Goal: Find specific page/section: Find specific page/section

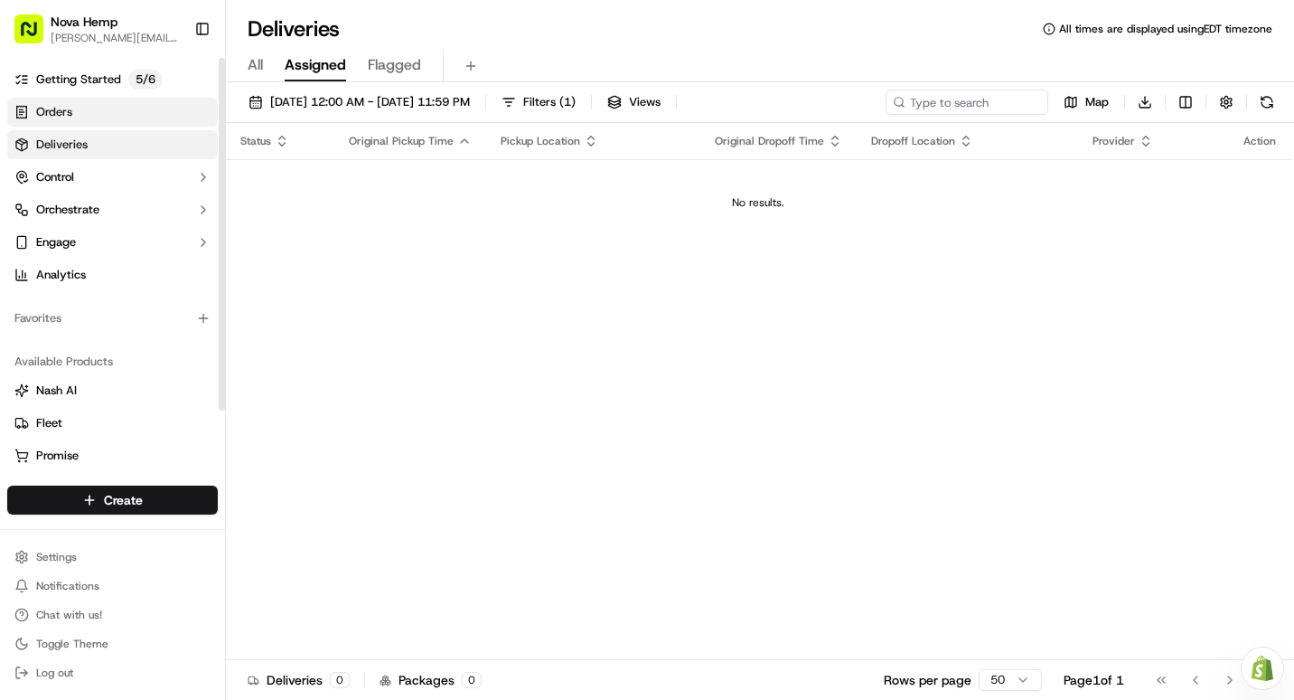
click at [80, 111] on link "Orders" at bounding box center [112, 112] width 211 height 29
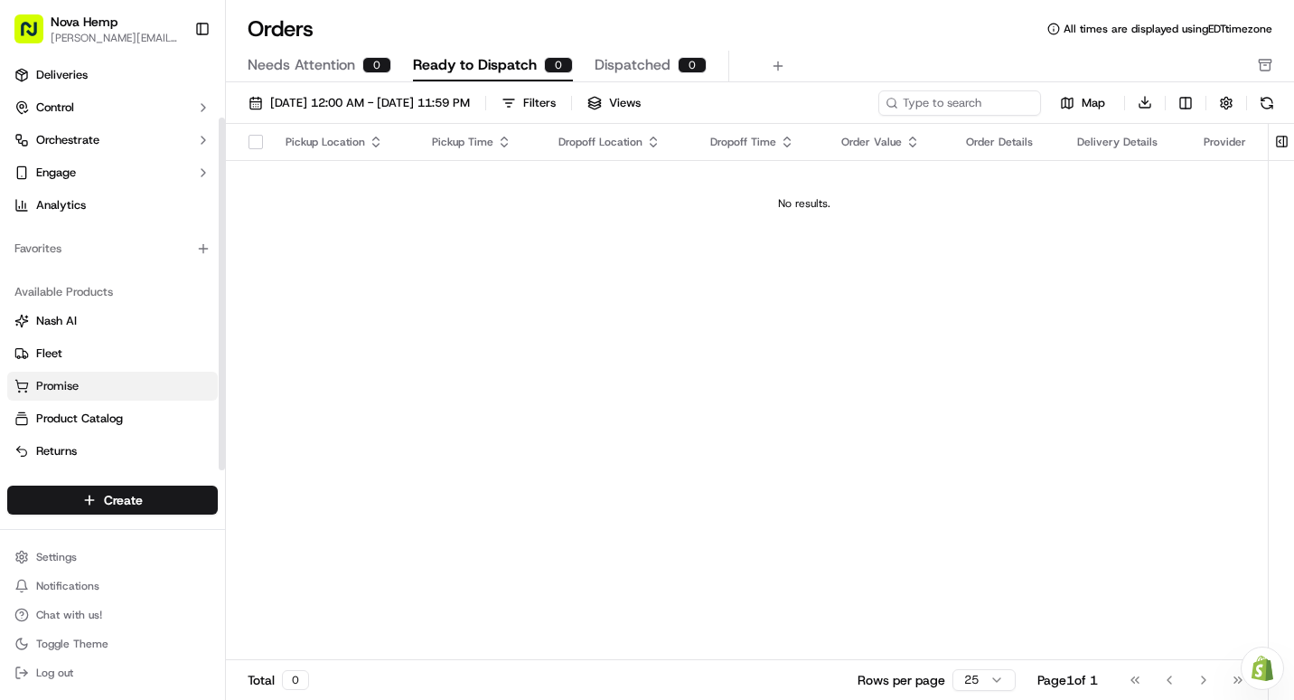
scroll to position [71, 0]
click at [62, 441] on span "Returns" at bounding box center [56, 449] width 41 height 16
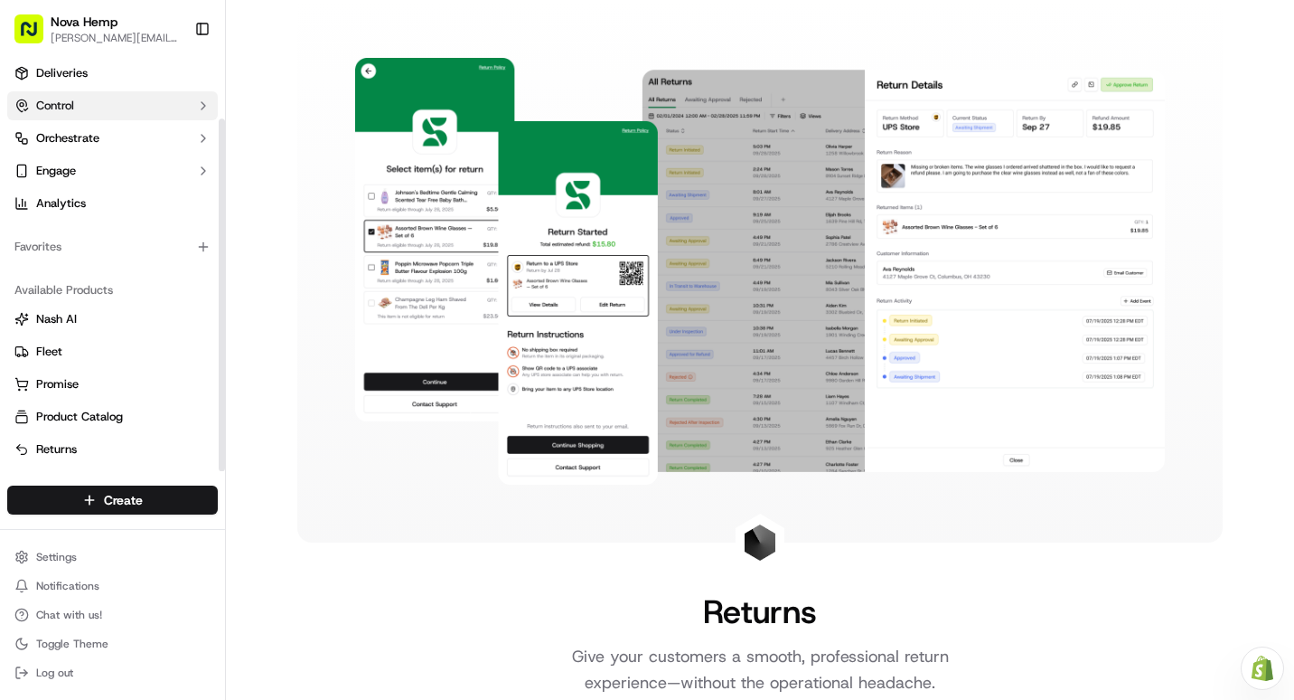
click at [99, 108] on button "Control" at bounding box center [112, 105] width 211 height 29
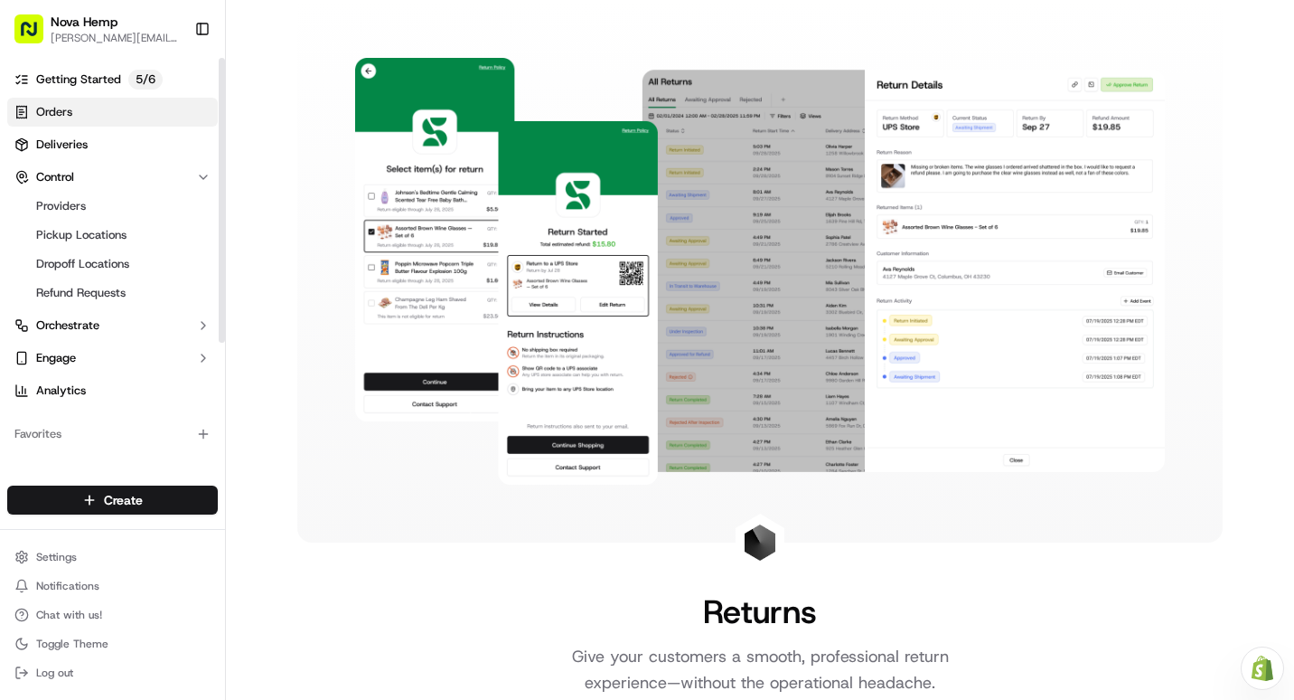
click at [60, 114] on span "Orders" at bounding box center [54, 112] width 36 height 16
